Goal: Task Accomplishment & Management: Manage account settings

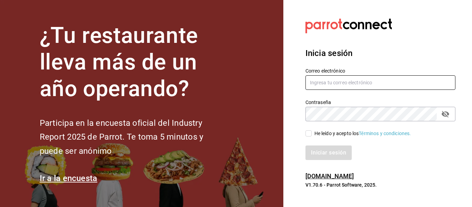
click at [322, 85] on input "text" at bounding box center [380, 82] width 150 height 15
paste input "corinabistrot@ensenada.com"
type input "corinabistrot@ensenada.com"
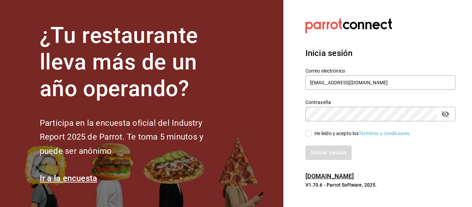
click at [320, 134] on div "He leído y acepto los Términos y condiciones." at bounding box center [362, 133] width 97 height 7
click at [311, 134] on input "He leído y acepto los Términos y condiciones." at bounding box center [308, 133] width 6 height 6
checkbox input "true"
click at [321, 151] on button "Iniciar sesión" at bounding box center [328, 152] width 47 height 15
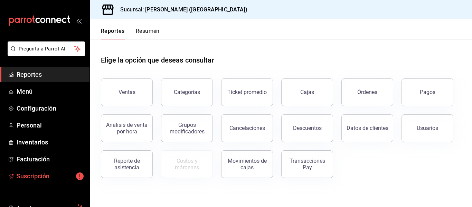
click at [45, 173] on span "Suscripción" at bounding box center [50, 175] width 67 height 9
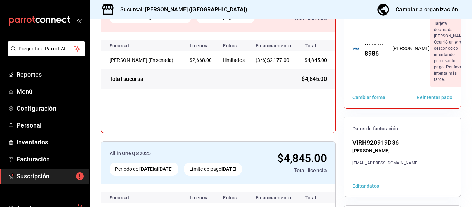
scroll to position [97, 0]
drag, startPoint x: 406, startPoint y: 160, endPoint x: 350, endPoint y: 164, distance: 55.4
click at [352, 164] on div "[EMAIL_ADDRESS][DOMAIN_NAME]" at bounding box center [385, 163] width 66 height 6
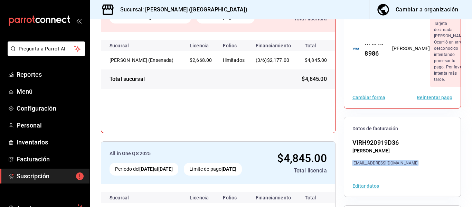
click at [352, 164] on div "[EMAIL_ADDRESS][DOMAIN_NAME]" at bounding box center [385, 163] width 66 height 6
copy div "[EMAIL_ADDRESS][DOMAIN_NAME]"
